Goal: Information Seeking & Learning: Learn about a topic

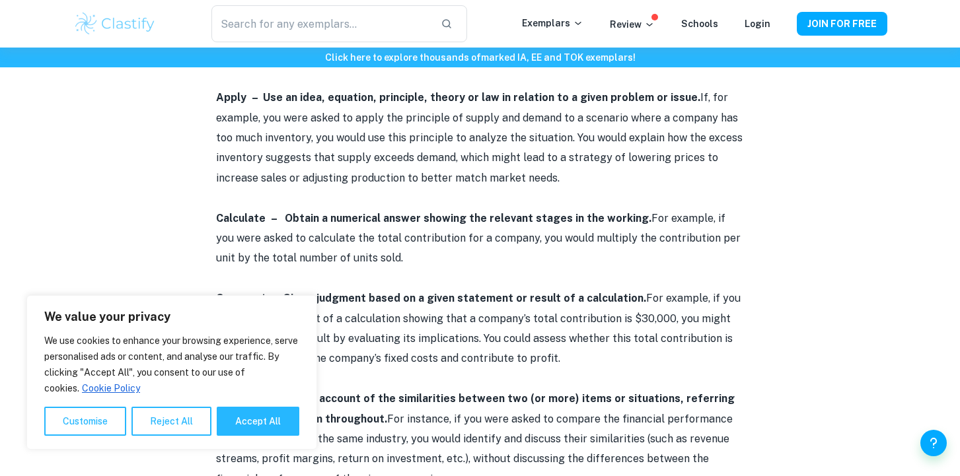
scroll to position [938, 0]
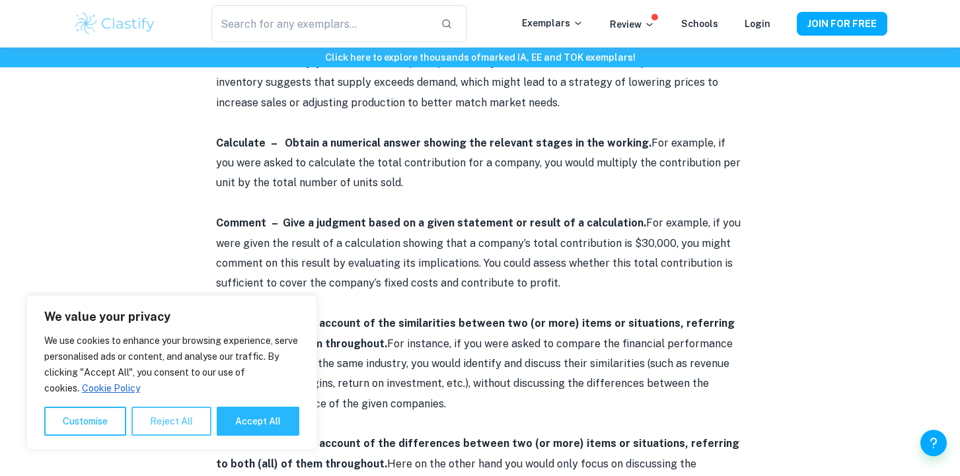
click at [188, 417] on button "Reject All" at bounding box center [171, 421] width 80 height 29
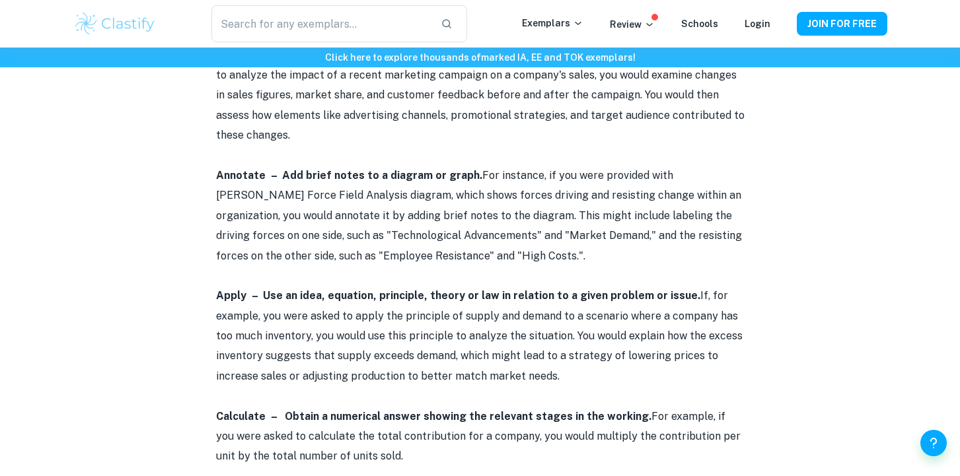
scroll to position [799, 0]
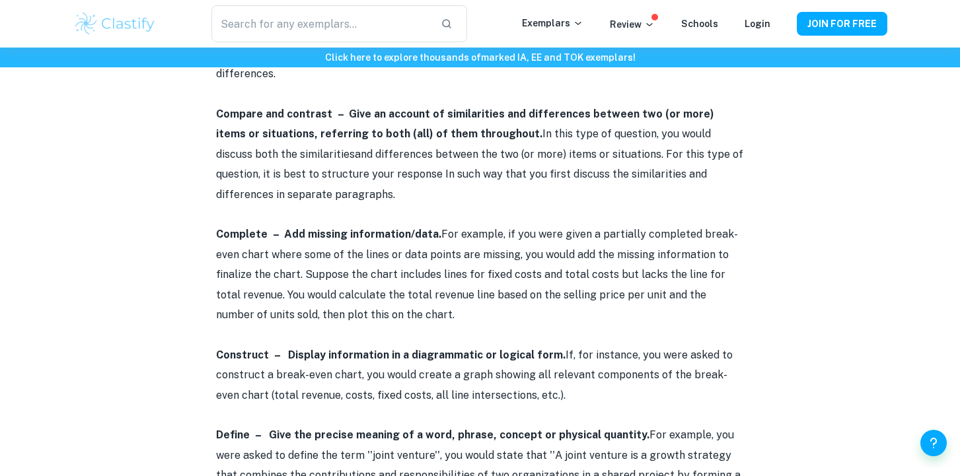
scroll to position [1345, 0]
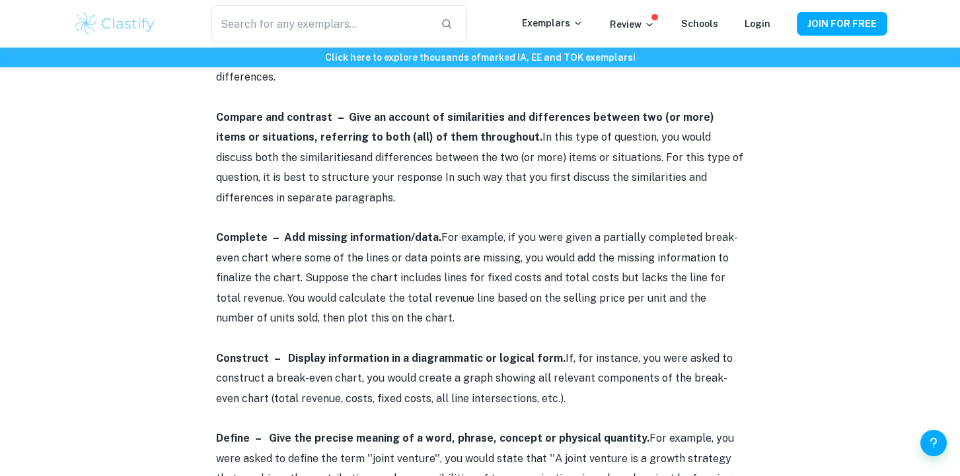
click at [454, 186] on p "Compare and contrast – Give an account of similarities and differences between …" at bounding box center [480, 158] width 528 height 100
click at [486, 181] on p "Compare and contrast – Give an account of similarities and differences between …" at bounding box center [480, 158] width 528 height 100
